Goal: Information Seeking & Learning: Find specific fact

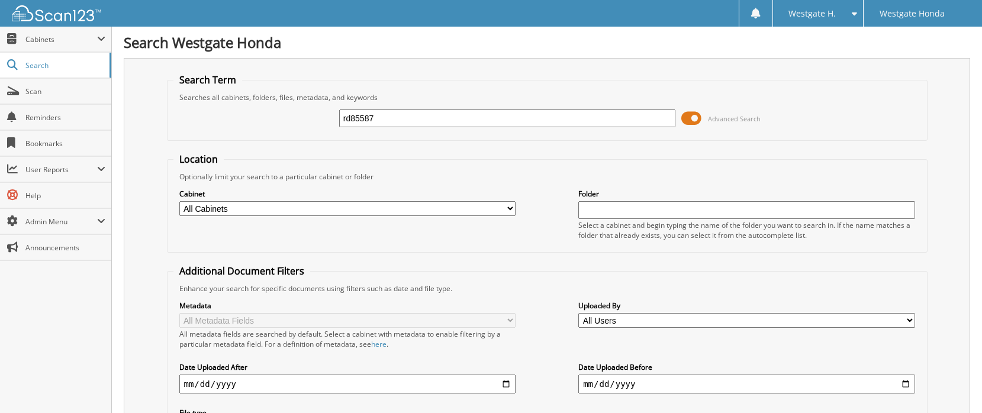
type input "rd85587"
click at [395, 118] on input "rd85587" at bounding box center [507, 118] width 336 height 18
click at [36, 90] on span "Scan" at bounding box center [65, 91] width 80 height 10
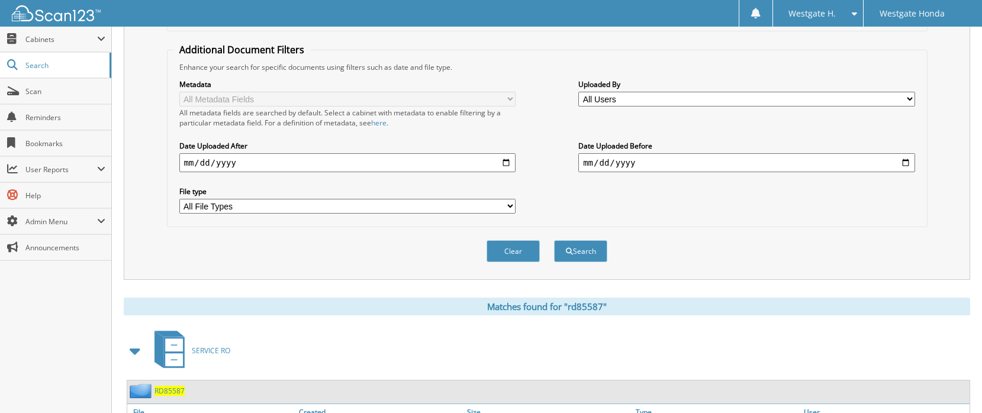
scroll to position [295, 0]
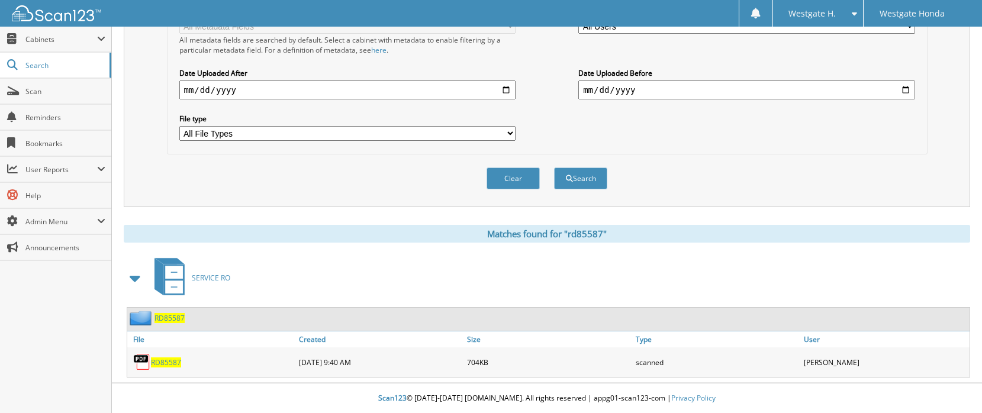
click at [166, 359] on span "RD85587" at bounding box center [166, 362] width 30 height 10
